Goal: Task Accomplishment & Management: Manage account settings

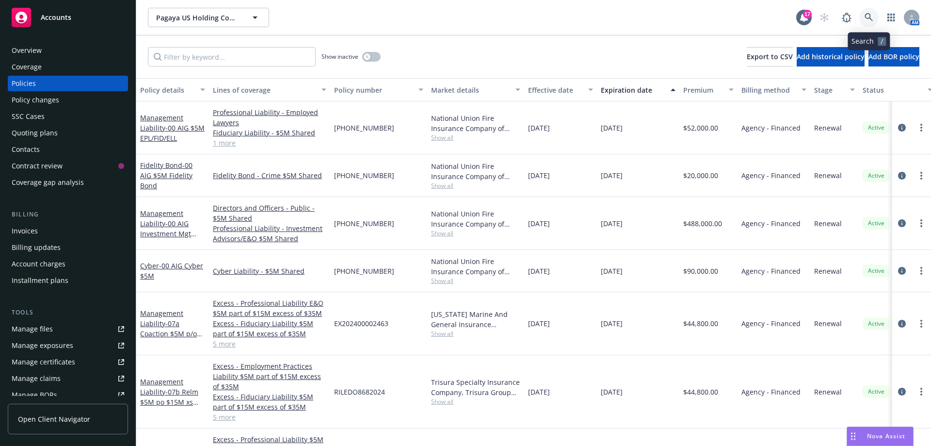
click at [868, 21] on icon at bounding box center [869, 17] width 9 height 9
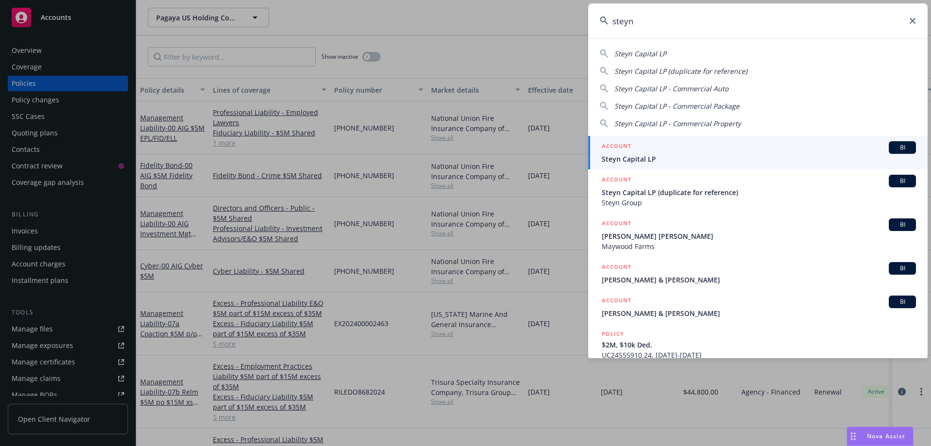
type input "steyn"
click at [713, 150] on div "ACCOUNT BI" at bounding box center [759, 147] width 314 height 13
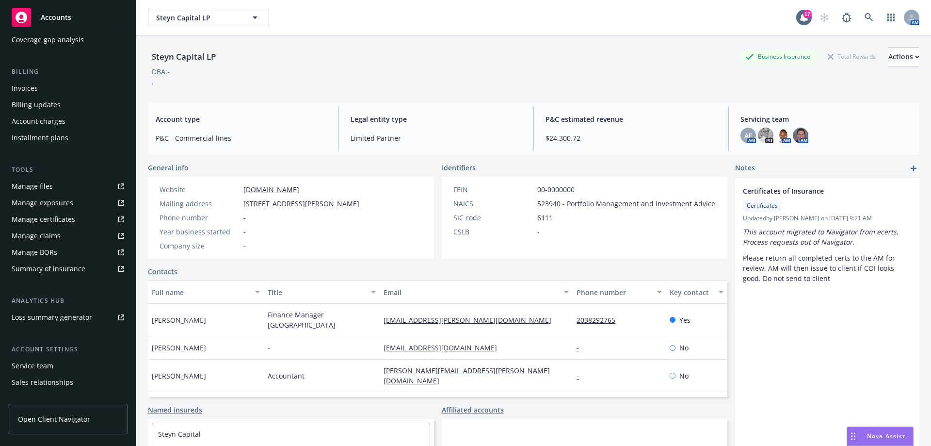
scroll to position [186, 0]
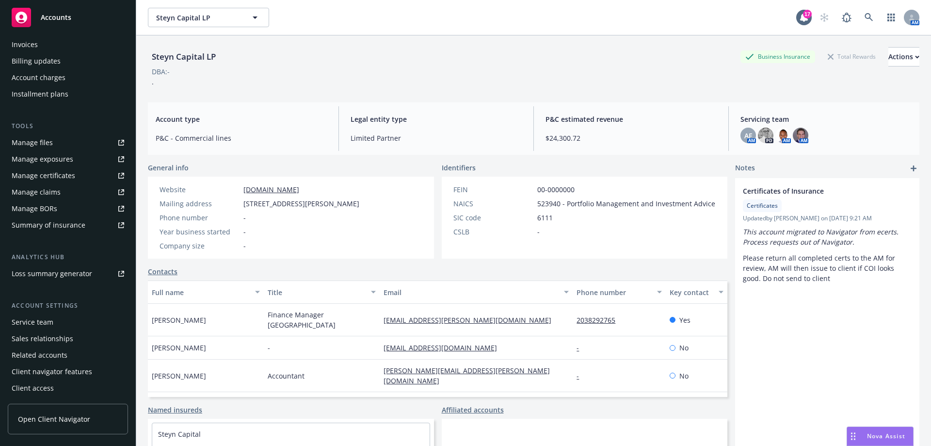
click at [52, 323] on div "Service team" at bounding box center [68, 322] width 113 height 16
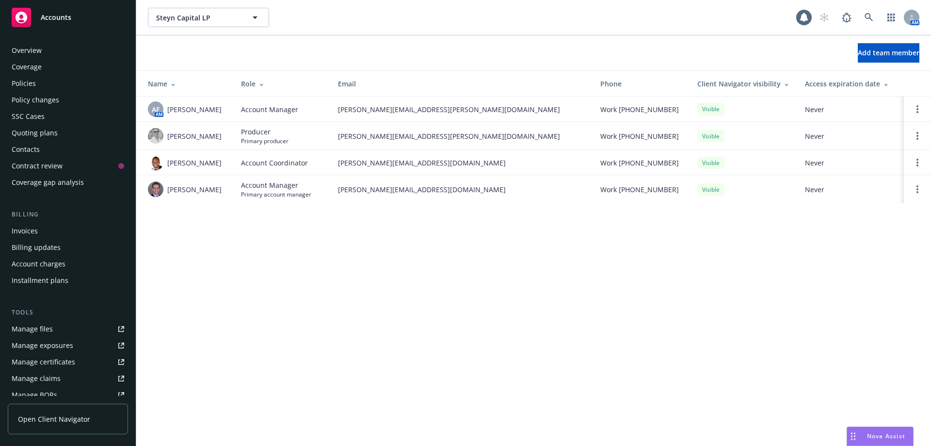
scroll to position [186, 0]
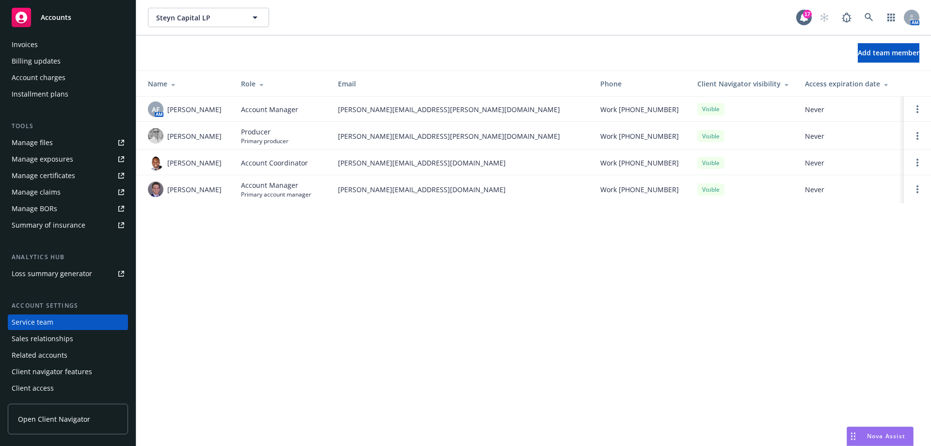
click at [57, 146] on link "Manage files" at bounding box center [68, 143] width 120 height 16
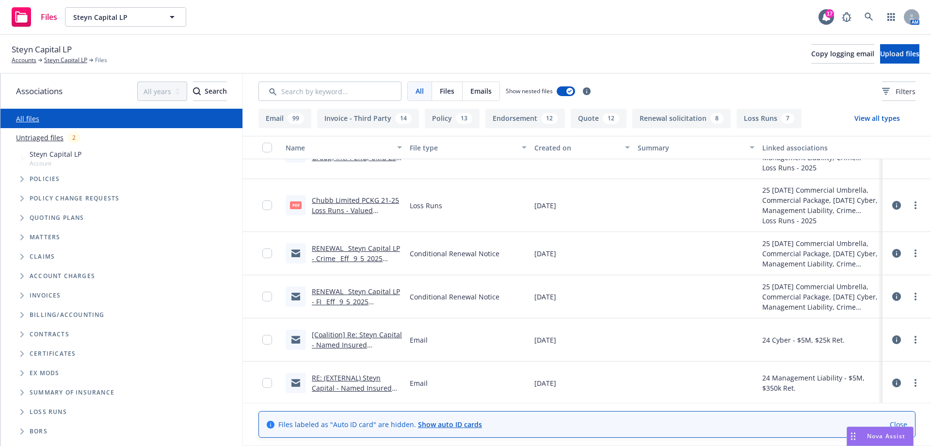
scroll to position [340, 0]
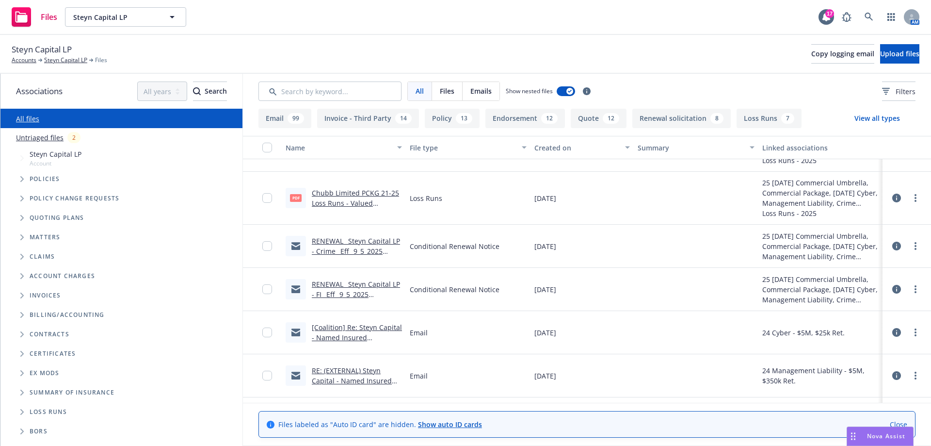
click at [351, 294] on link "RENEWAL_ Steyn Capital LP - FI_ Eff_ 9_5_2025 (Chubb).msg" at bounding box center [356, 294] width 88 height 30
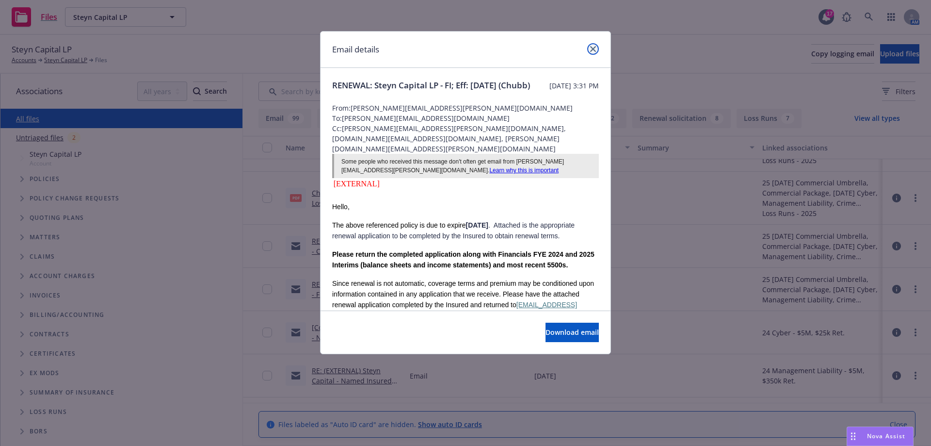
click at [592, 48] on icon "close" at bounding box center [593, 49] width 6 height 6
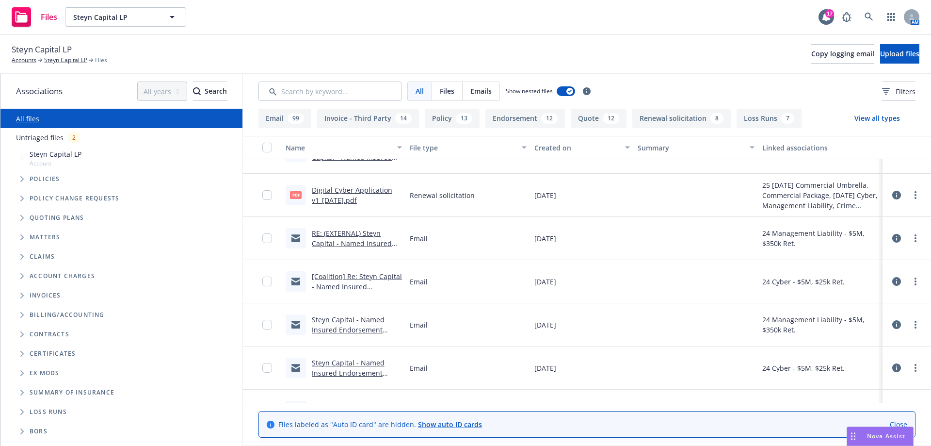
scroll to position [679, 0]
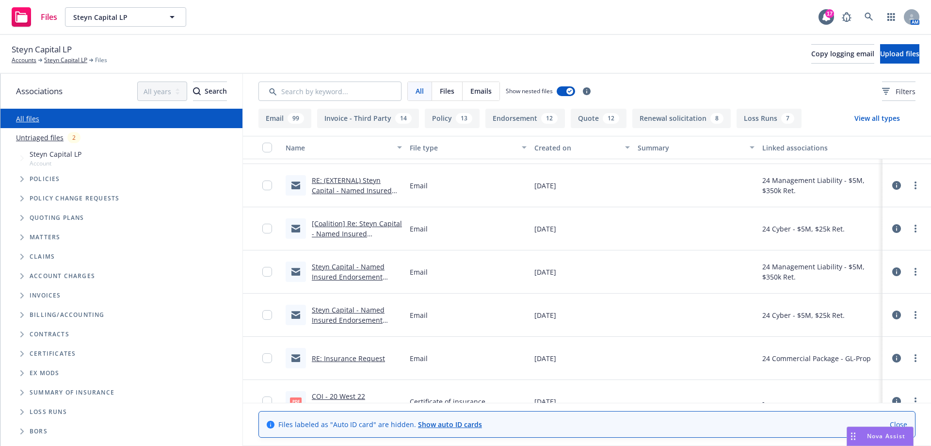
click at [341, 324] on link "Steyn Capital - Named Insured Endorsement Request" at bounding box center [348, 320] width 73 height 30
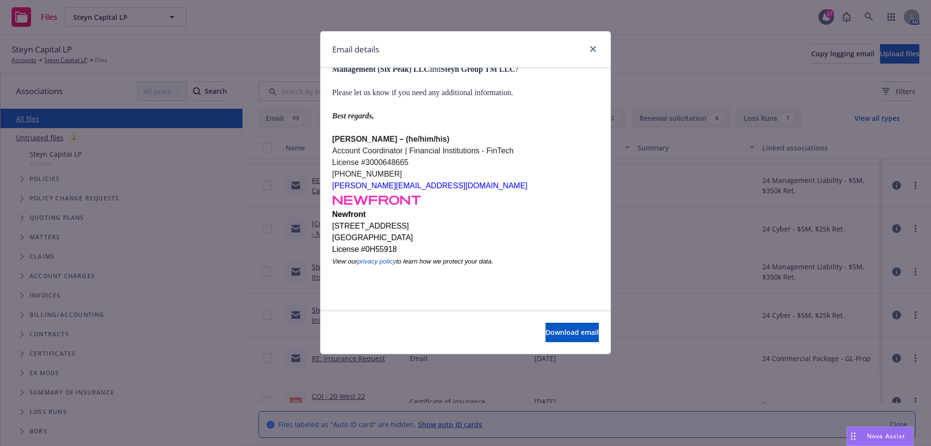
scroll to position [194, 0]
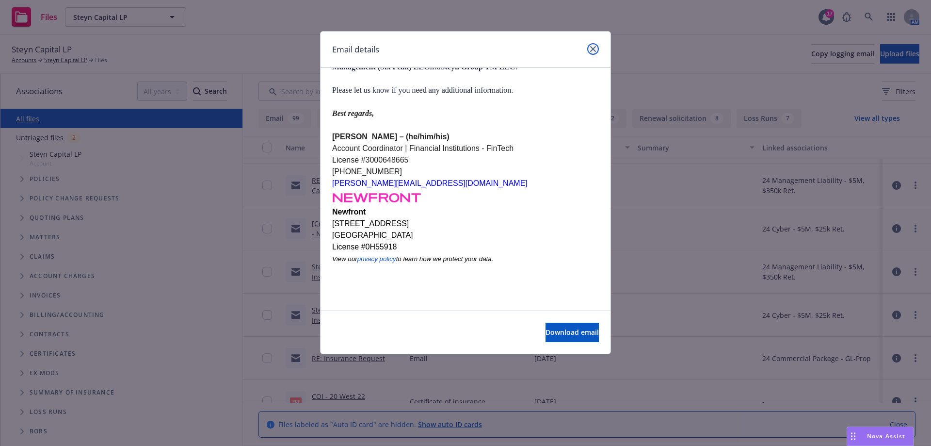
click at [593, 49] on icon "close" at bounding box center [593, 49] width 6 height 6
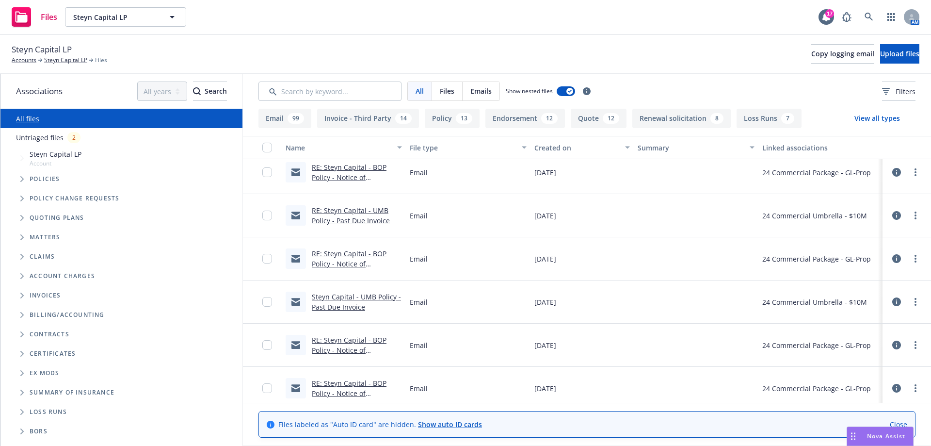
scroll to position [1261, 0]
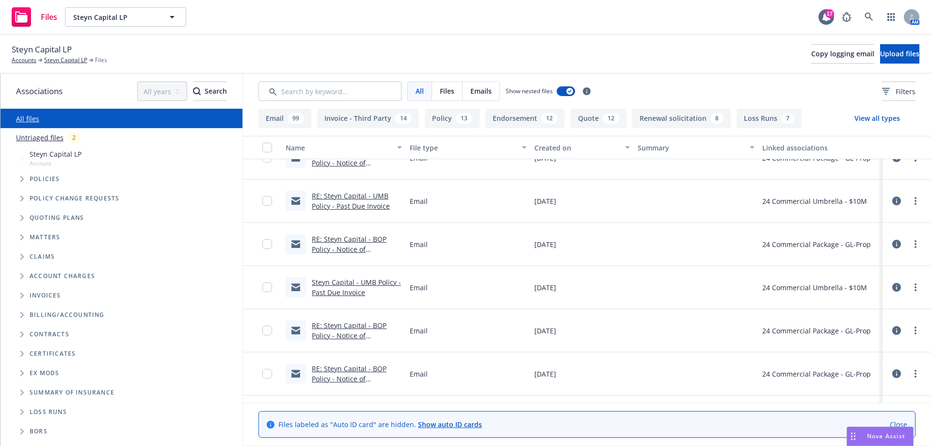
click at [349, 333] on link "RE: Steyn Capital - BOP Policy - Notice of Cancellation" at bounding box center [349, 336] width 75 height 30
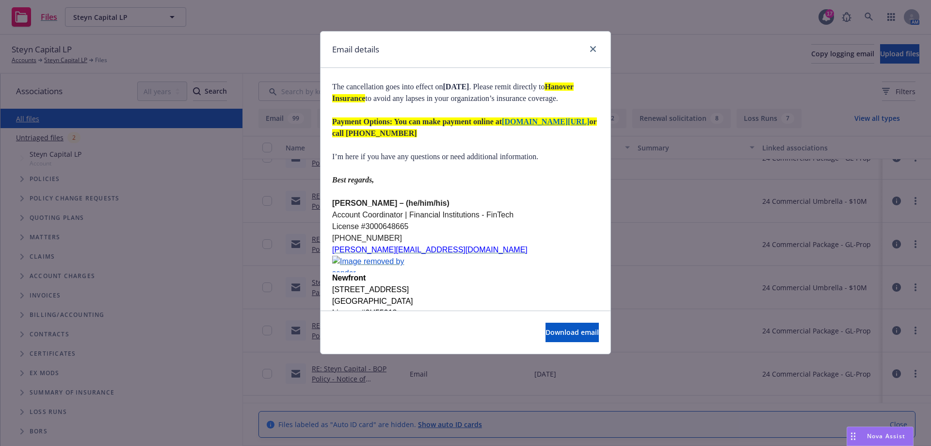
scroll to position [437, 0]
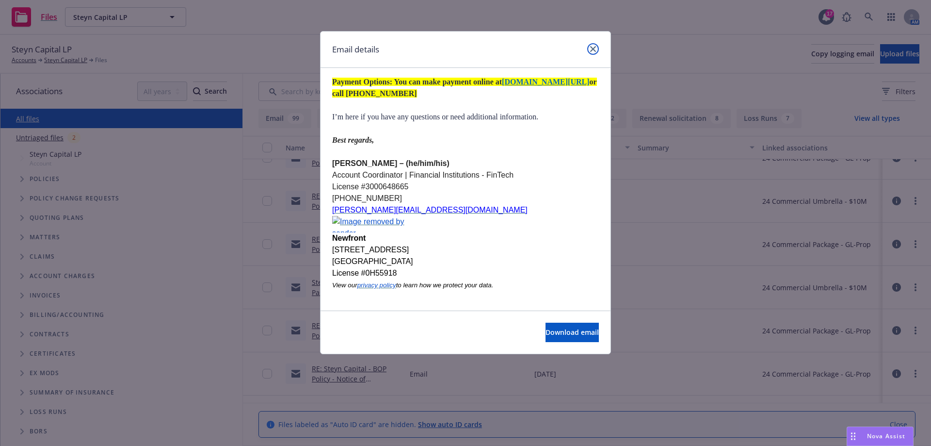
click at [593, 50] on icon "close" at bounding box center [593, 49] width 6 height 6
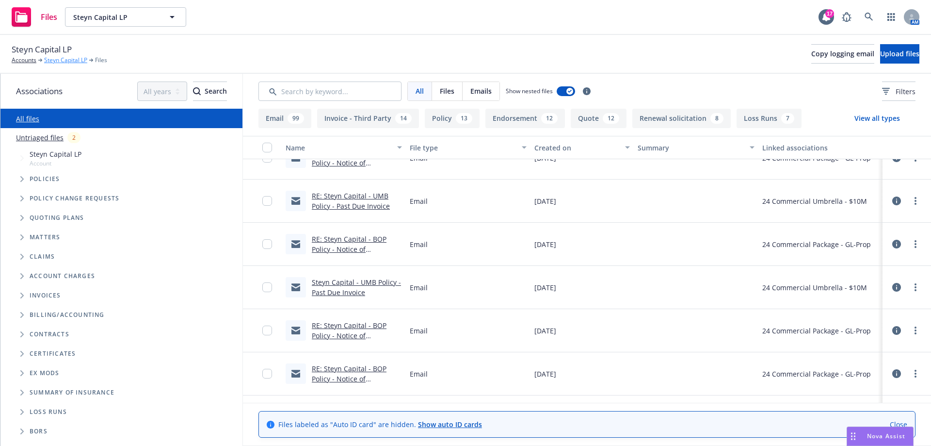
click at [69, 58] on link "Steyn Capital LP" at bounding box center [65, 60] width 43 height 9
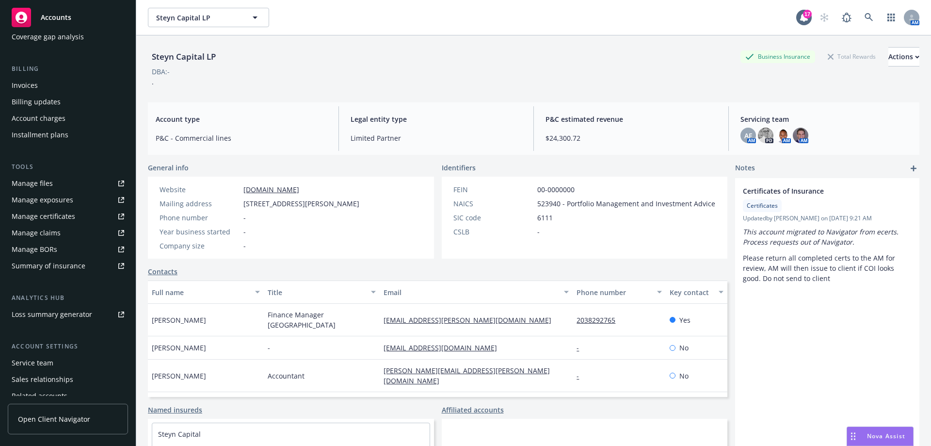
scroll to position [186, 0]
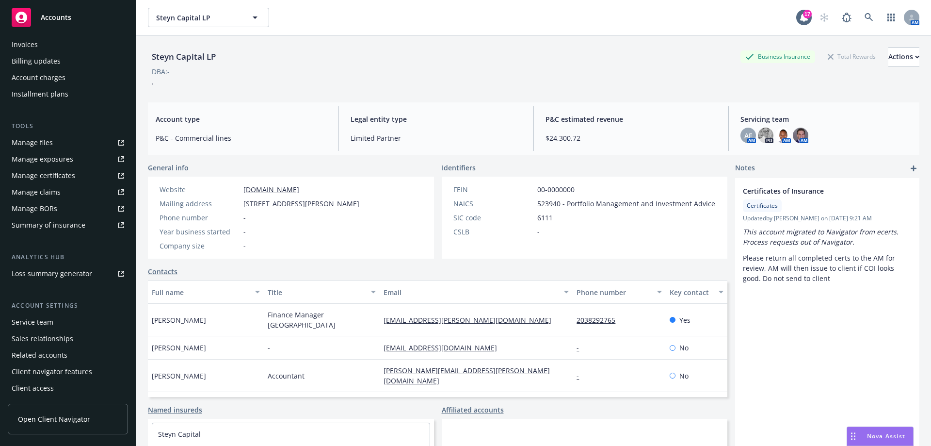
click at [49, 326] on div "Service team" at bounding box center [33, 322] width 42 height 16
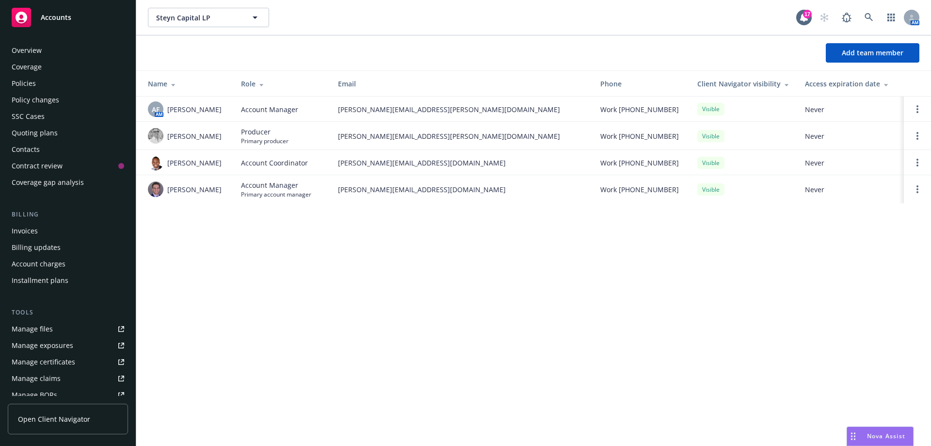
click at [53, 136] on div "Quoting plans" at bounding box center [35, 133] width 46 height 16
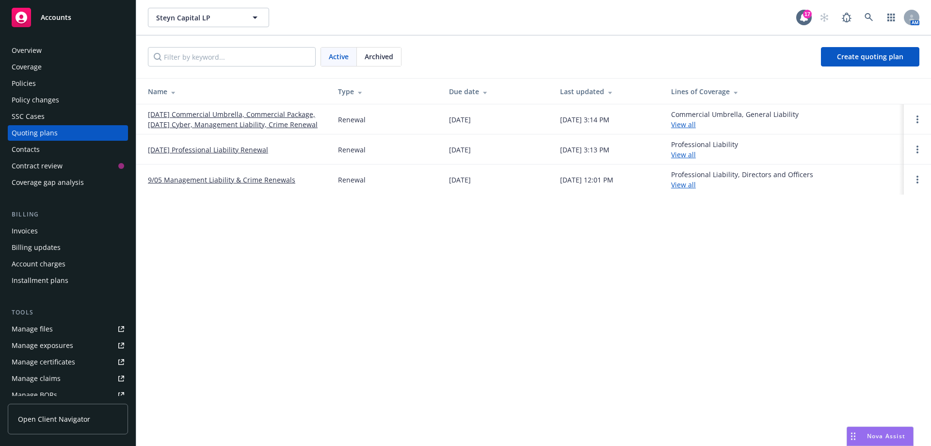
click at [267, 128] on link "09/01/25 Commercial Umbrella, Commercial Package, 09/05/25 Cyber, Management Li…" at bounding box center [235, 119] width 175 height 20
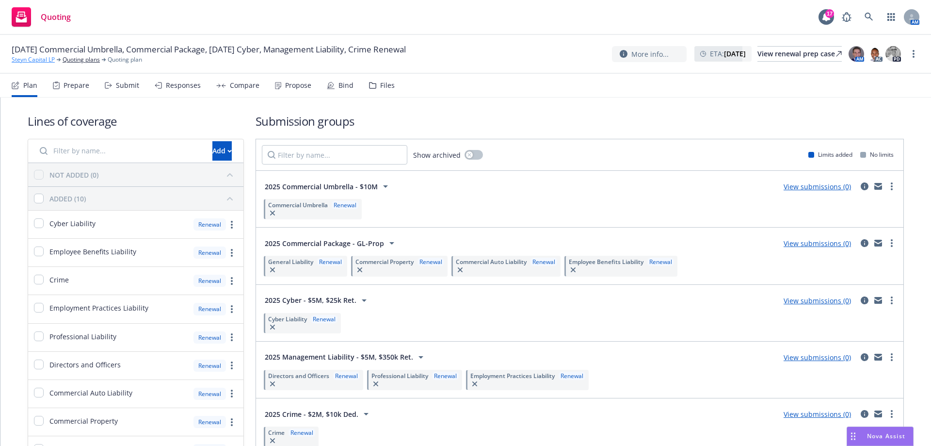
click at [37, 59] on link "Steyn Capital LP" at bounding box center [33, 59] width 43 height 9
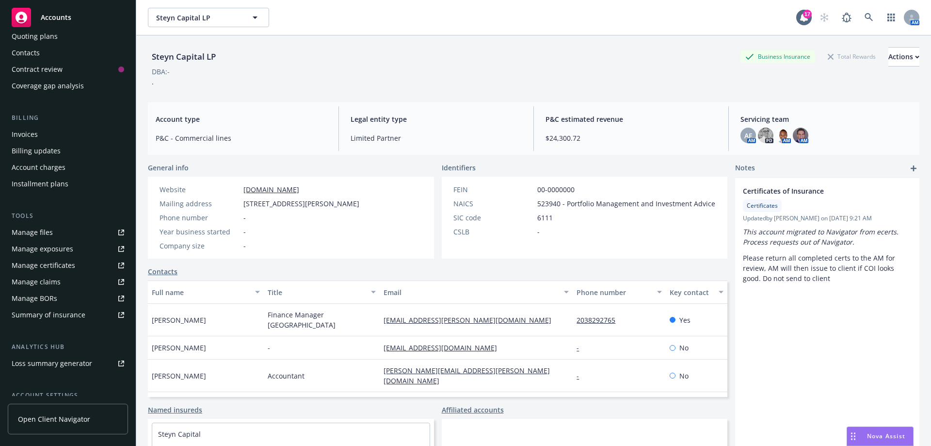
scroll to position [97, 0]
click at [36, 232] on div "Manage files" at bounding box center [32, 232] width 41 height 16
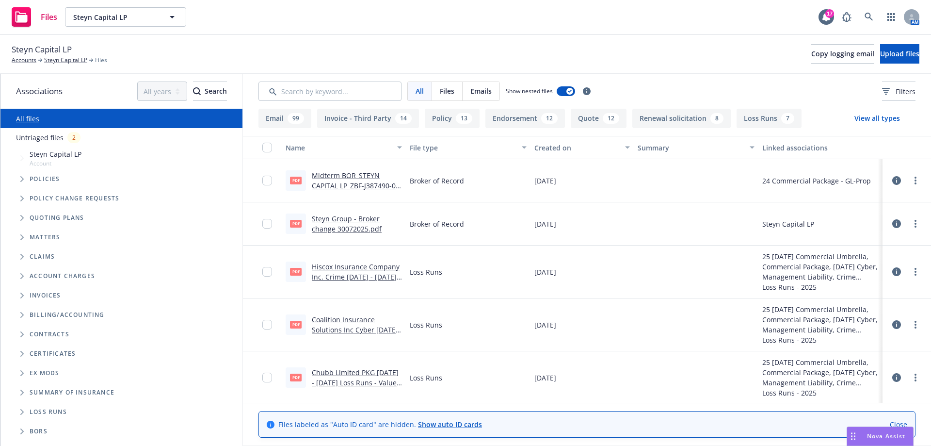
click at [22, 355] on icon "Folder Tree Example" at bounding box center [21, 354] width 3 height 6
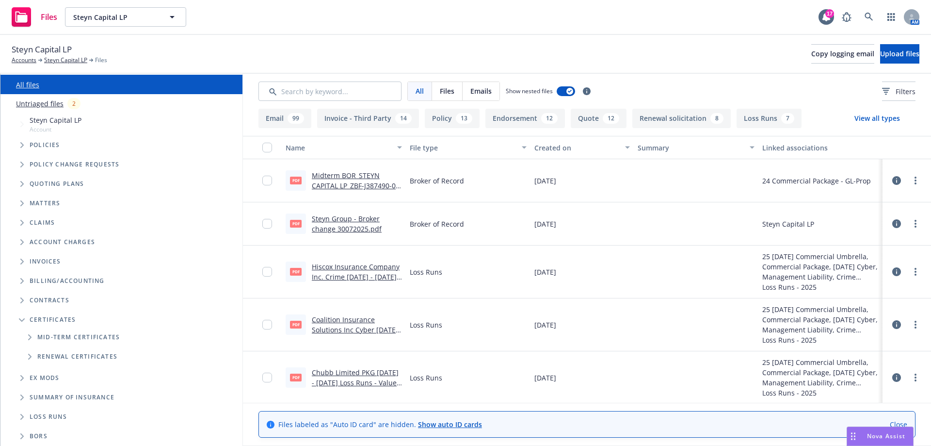
click icon "Folder Tree Example"
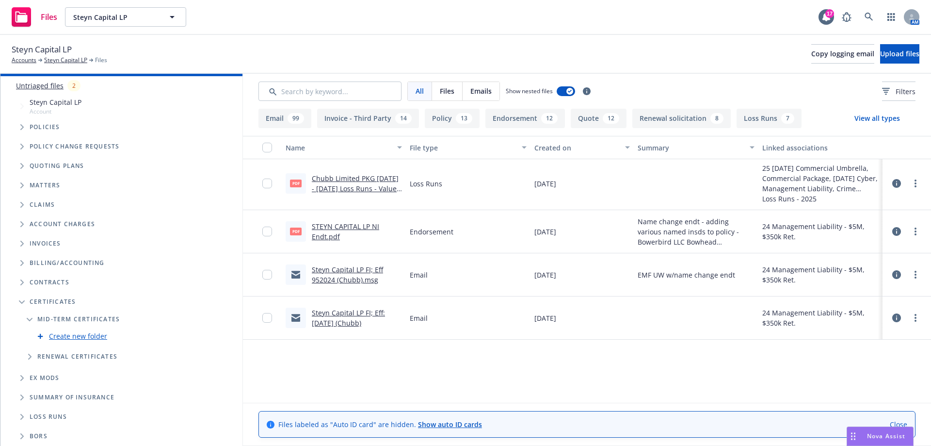
scroll to position [0, 0]
